Goal: Information Seeking & Learning: Learn about a topic

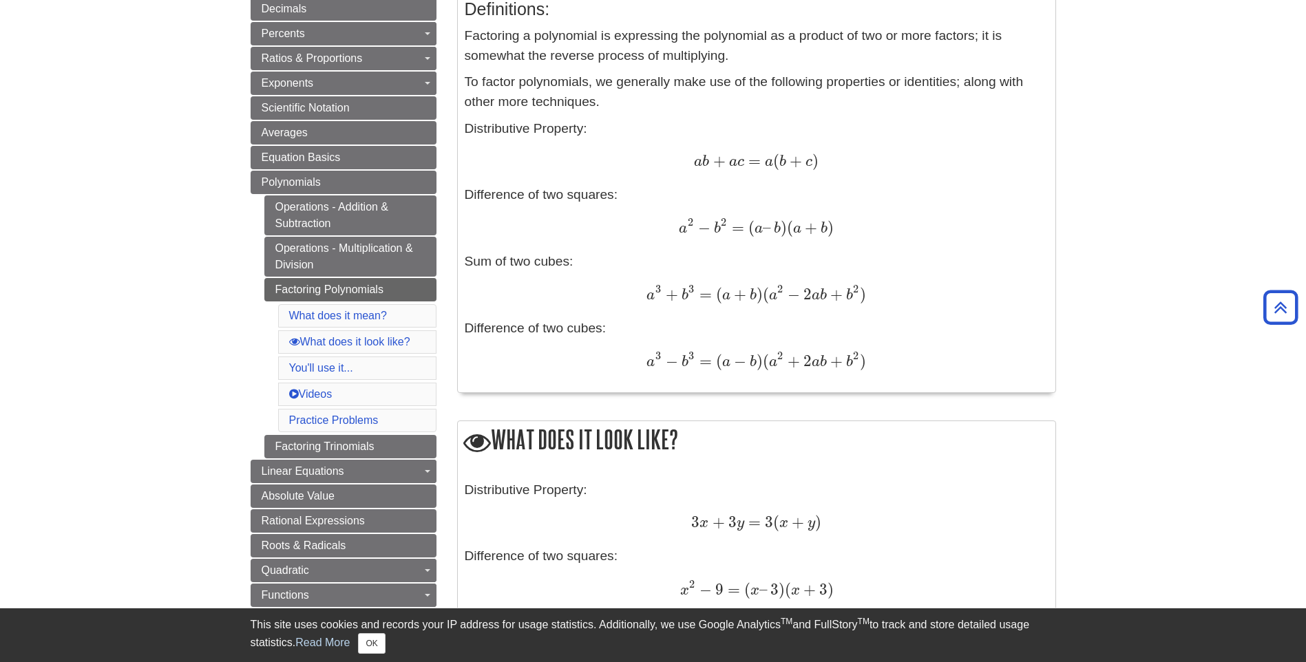
scroll to position [138, 0]
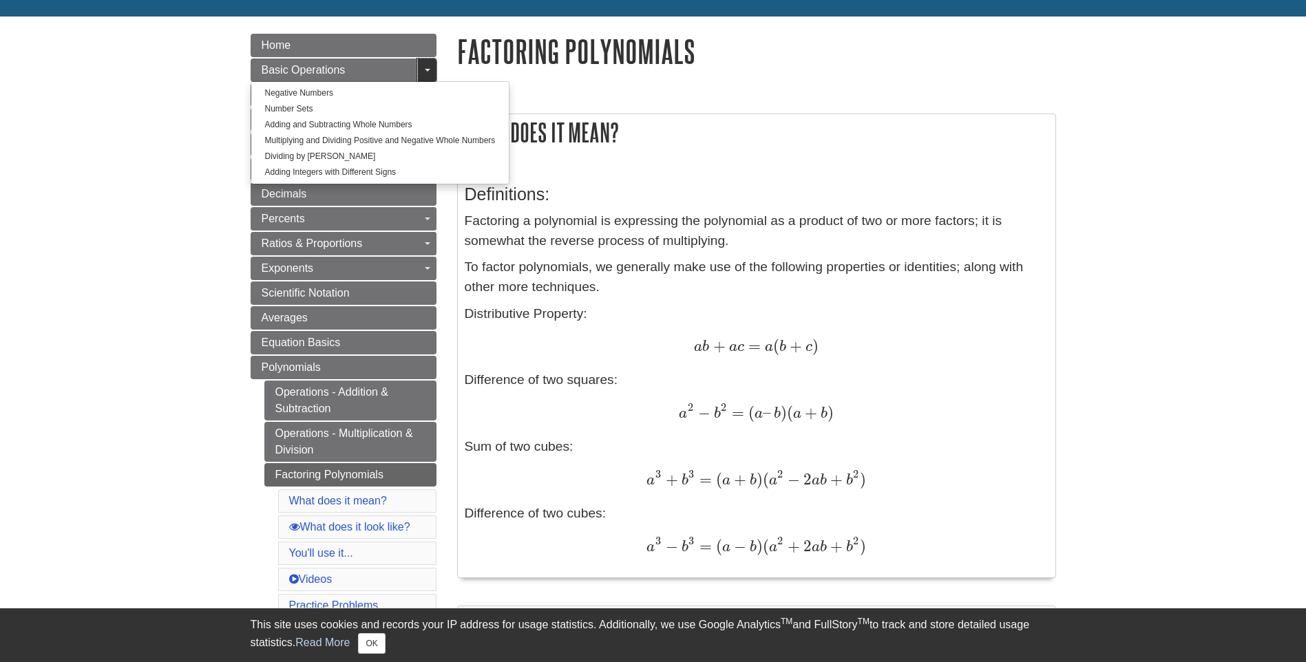
click at [430, 67] on link "Toggle Dropdown" at bounding box center [426, 70] width 19 height 23
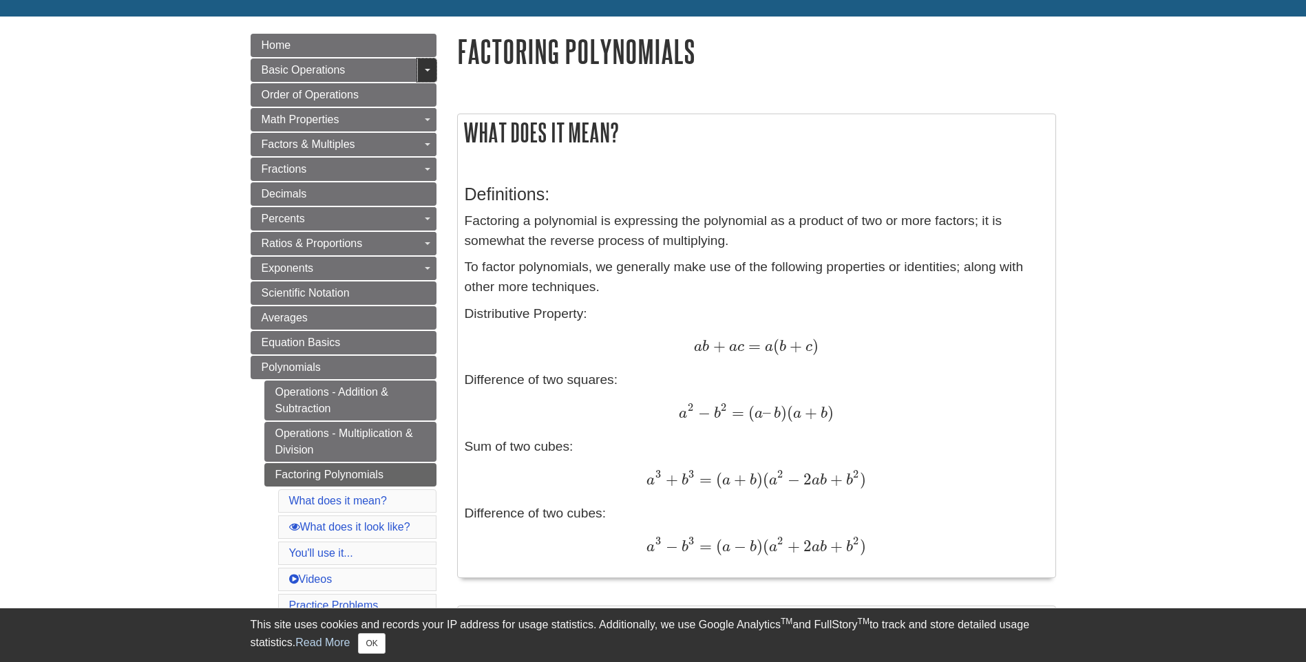
click at [429, 67] on link "Toggle Dropdown" at bounding box center [426, 70] width 19 height 23
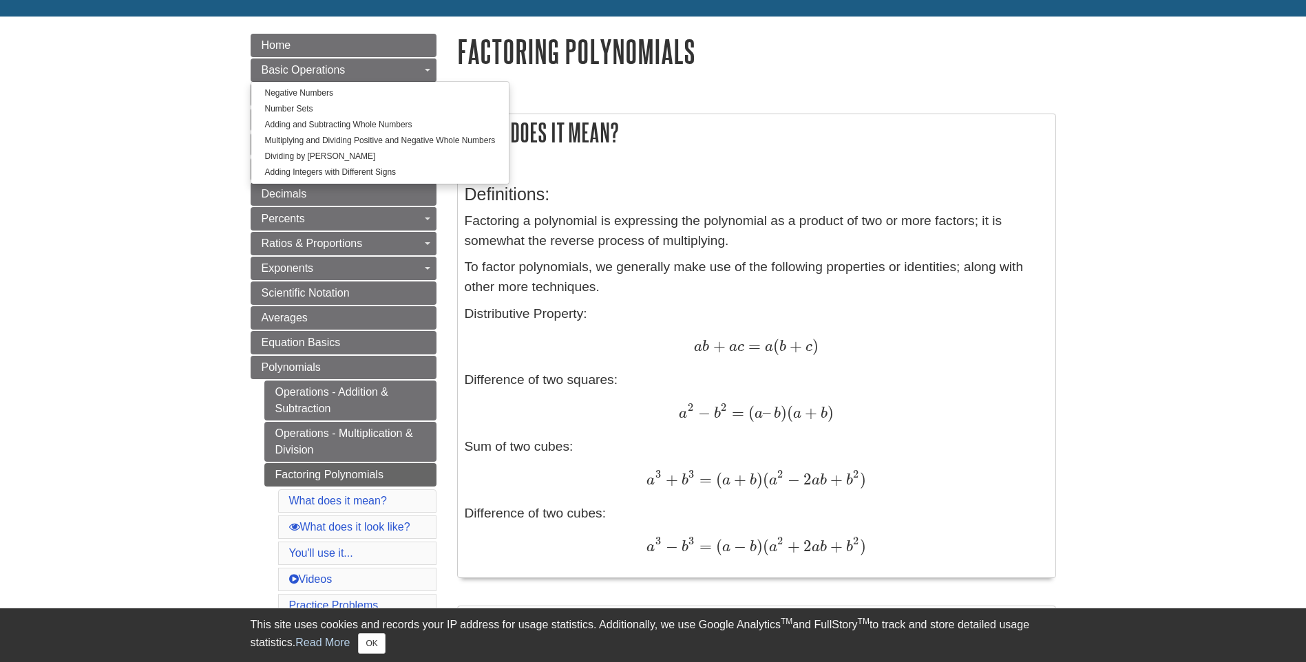
click at [280, 96] on link "Negative Numbers" at bounding box center [380, 93] width 258 height 16
drag, startPoint x: 280, startPoint y: 96, endPoint x: 21, endPoint y: 437, distance: 428.6
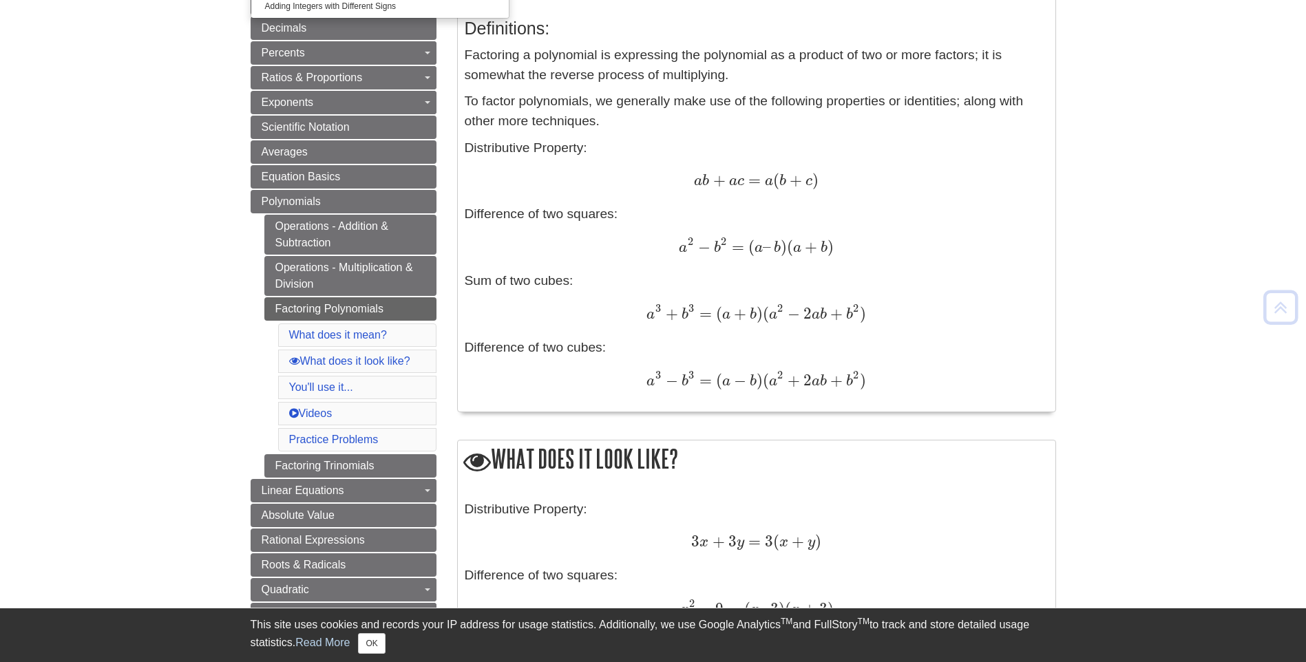
scroll to position [344, 0]
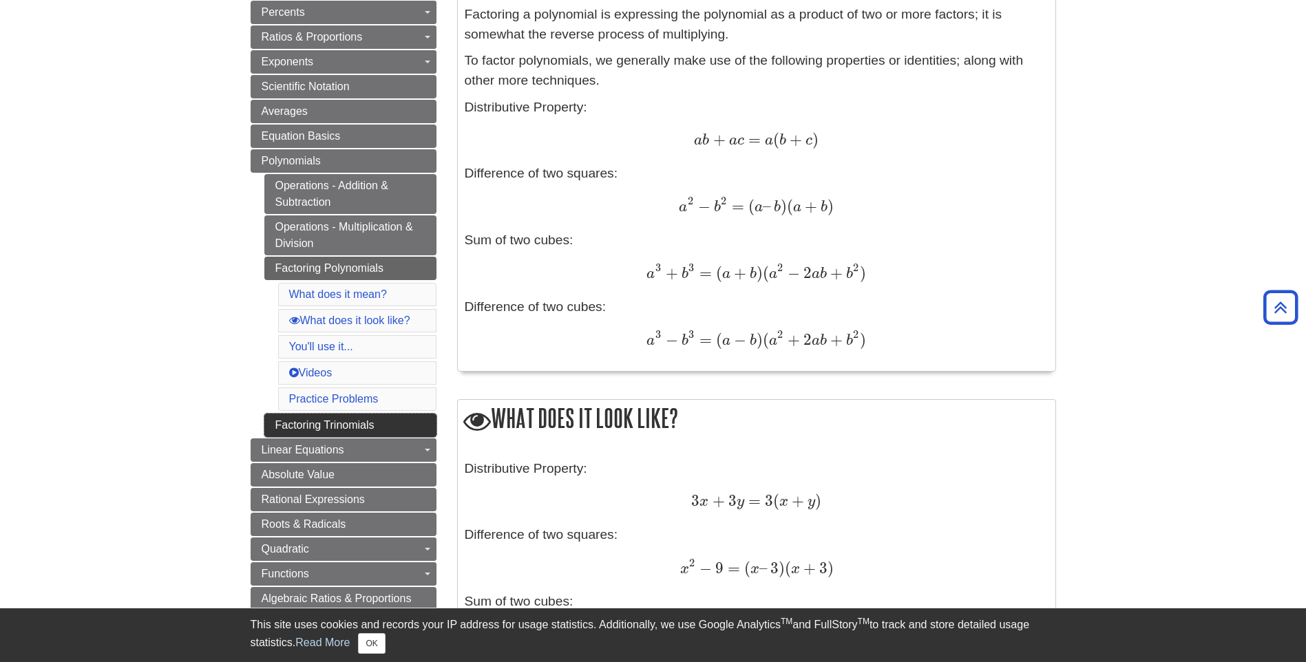
click at [382, 428] on link "Factoring Trinomials" at bounding box center [350, 425] width 172 height 23
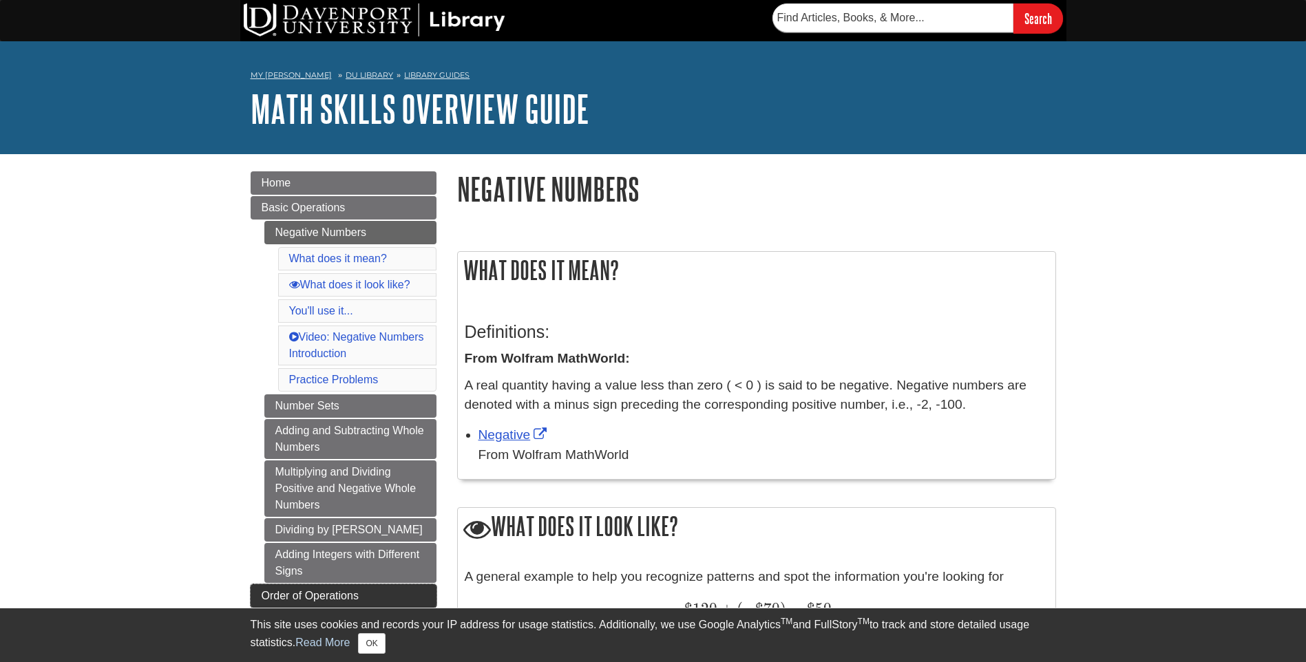
click at [291, 596] on span "Order of Operations" at bounding box center [310, 596] width 97 height 12
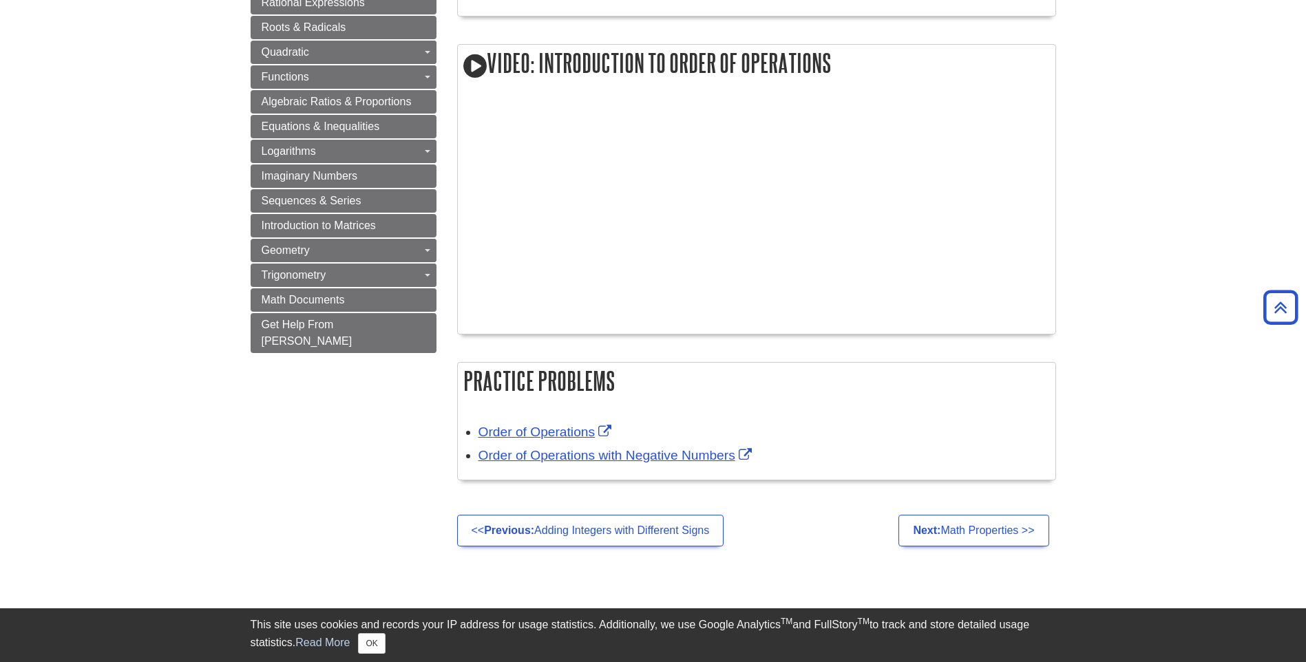
scroll to position [826, 0]
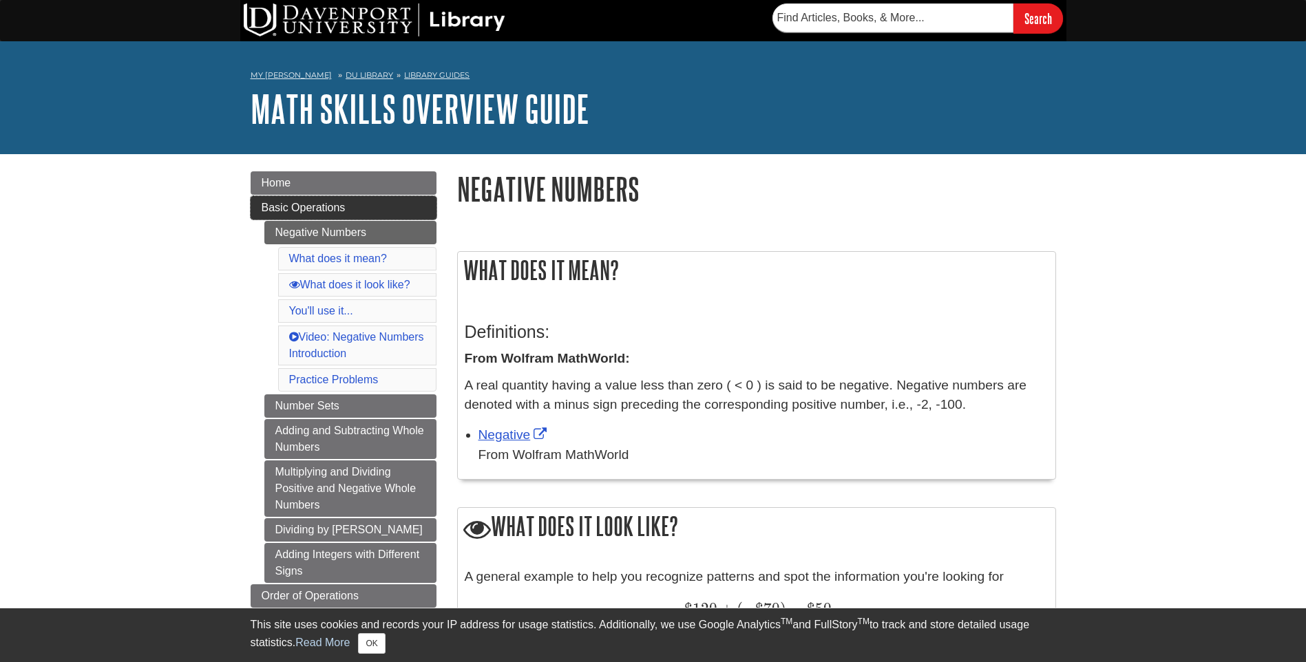
click at [313, 208] on span "Basic Operations" at bounding box center [304, 208] width 84 height 12
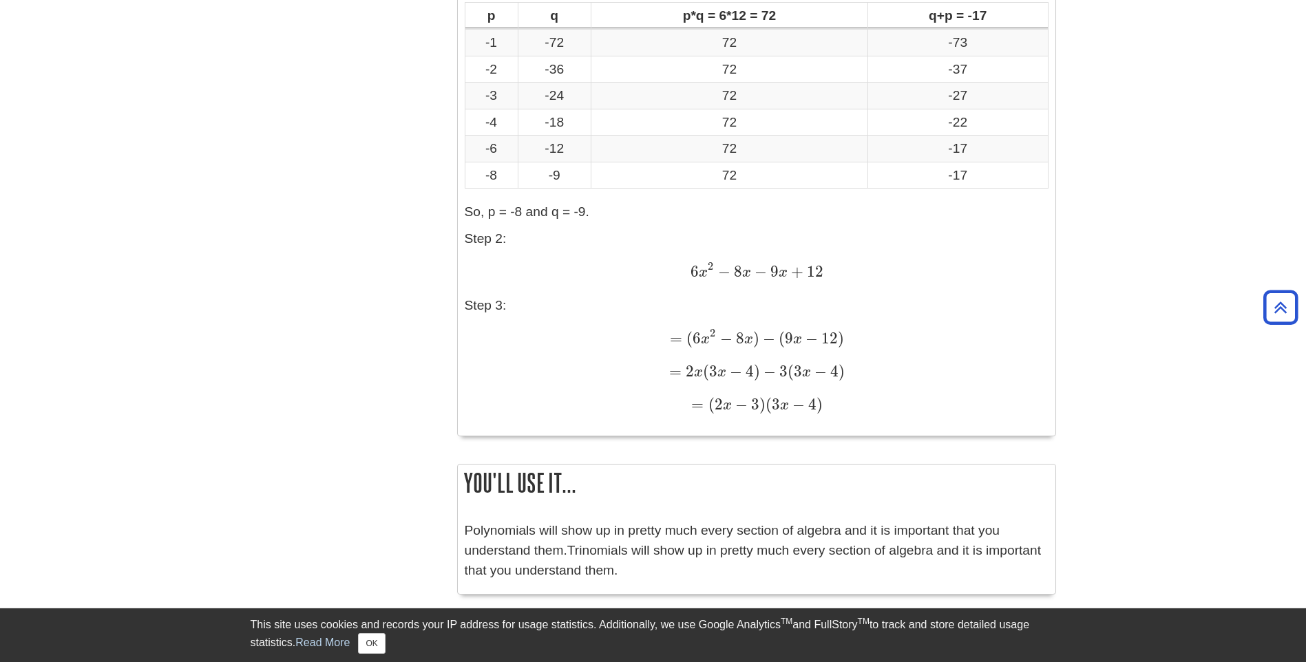
scroll to position [1722, 0]
